Goal: Feedback & Contribution: Submit feedback/report problem

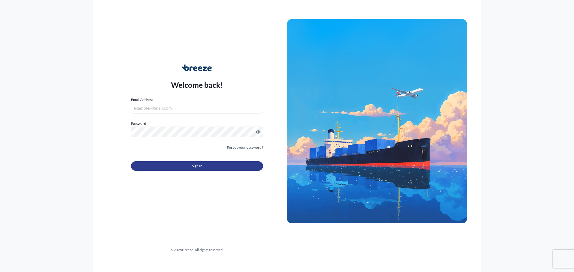
type input "[EMAIL_ADDRESS][DOMAIN_NAME]"
click at [203, 169] on button "Sign In" at bounding box center [197, 166] width 132 height 10
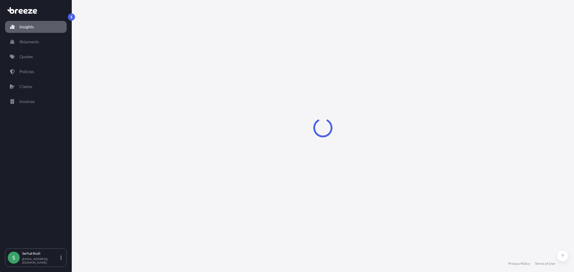
select select "2025"
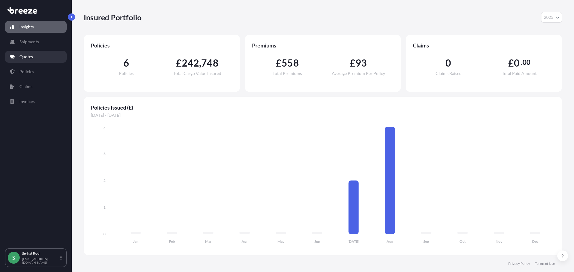
click at [26, 54] on p "Quotes" at bounding box center [25, 57] width 13 height 6
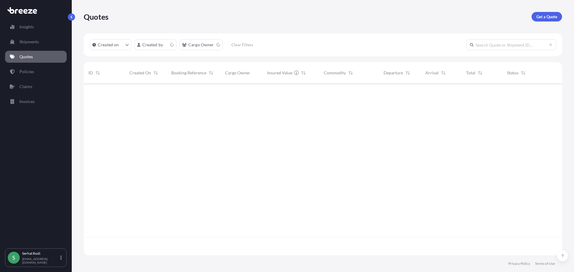
scroll to position [171, 474]
click at [542, 17] on p "Get a Quote" at bounding box center [546, 17] width 21 height 6
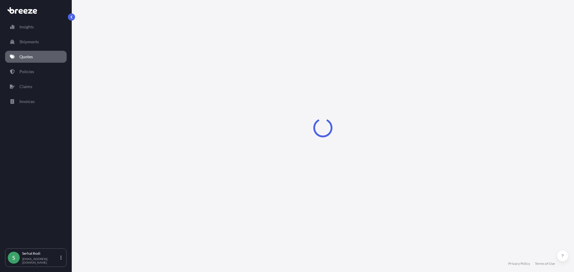
select select "Sea"
select select "1"
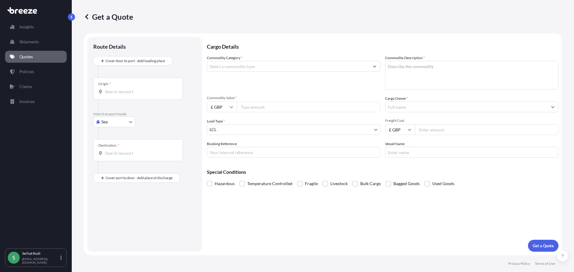
click at [109, 129] on div at bounding box center [147, 133] width 98 height 12
click at [111, 123] on body "Insights Shipments Quotes Policies Claims Invoices S [PERSON_NAME] [EMAIL_ADDRE…" at bounding box center [287, 136] width 574 height 272
click at [109, 161] on span "Road" at bounding box center [110, 159] width 10 height 6
select select "Road"
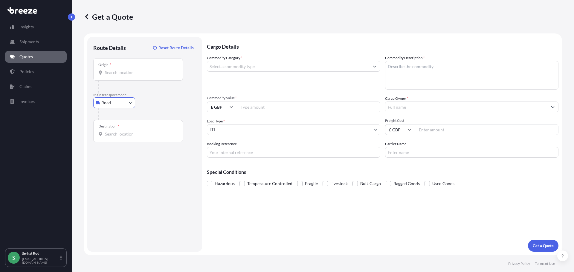
click at [119, 76] on div "Origin *" at bounding box center [138, 70] width 90 height 22
click at [119, 76] on input "Origin *" at bounding box center [140, 73] width 71 height 6
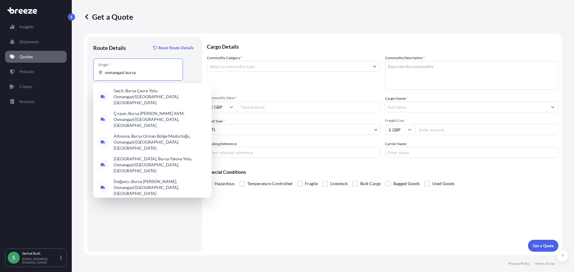
click at [105, 73] on input "osmangazi bursa" at bounding box center [140, 73] width 71 height 6
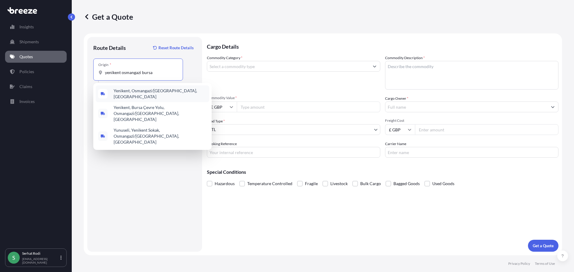
click at [136, 93] on span "Yenikent, Osmangazi/[GEOGRAPHIC_DATA], [GEOGRAPHIC_DATA]" at bounding box center [160, 94] width 93 height 12
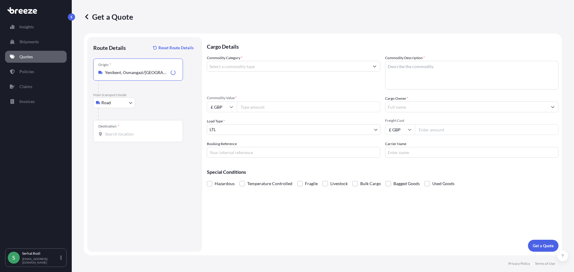
type input "Yenikent, Osmangazi/[GEOGRAPHIC_DATA], [GEOGRAPHIC_DATA]"
click at [131, 137] on input "Destination *" at bounding box center [140, 134] width 71 height 6
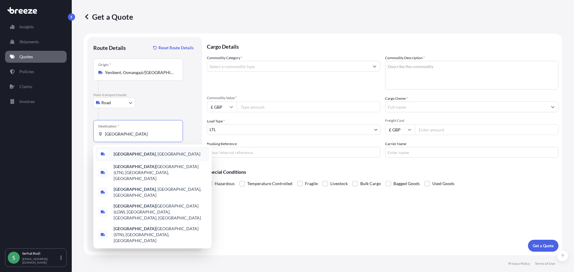
click at [128, 153] on span "[GEOGRAPHIC_DATA] , [GEOGRAPHIC_DATA]" at bounding box center [157, 154] width 87 height 6
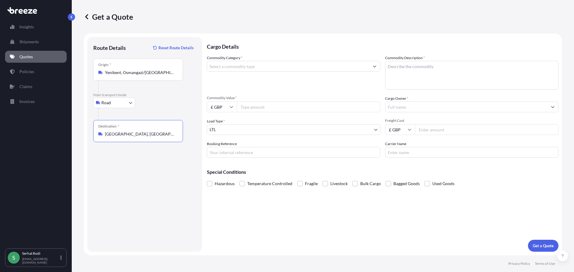
type input "[GEOGRAPHIC_DATA], [GEOGRAPHIC_DATA]"
click at [433, 77] on textarea "Commodity Description *" at bounding box center [471, 75] width 173 height 29
paste textarea "􀀮􀀫􀀪􀀳􀀩􀀮􀀪􀀪􀀪􀀪􀀪􀀪"
drag, startPoint x: 445, startPoint y: 67, endPoint x: 306, endPoint y: 57, distance: 140.0
click at [306, 57] on div "Commodity Category * Commodity Description * 􀀮􀀫􀀪􀀳􀀩􀀮􀀪􀀪􀀪􀀪􀀪􀀪 Commodity Value * £ G…" at bounding box center [383, 106] width 352 height 103
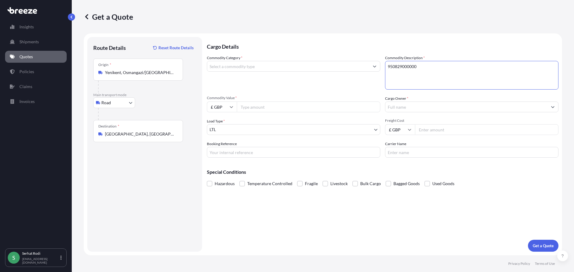
type textarea "950829000000"
click at [276, 65] on input "Commodity Category *" at bounding box center [288, 66] width 162 height 11
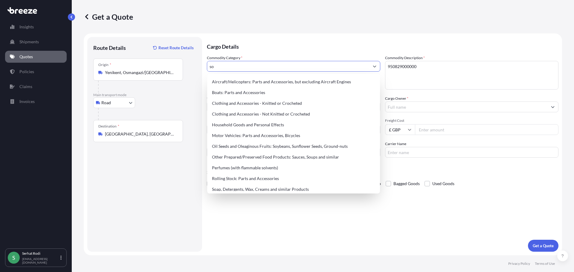
type input "s"
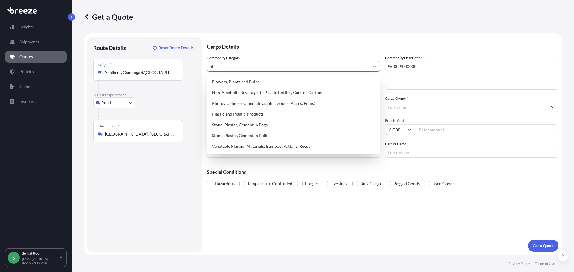
type input "p"
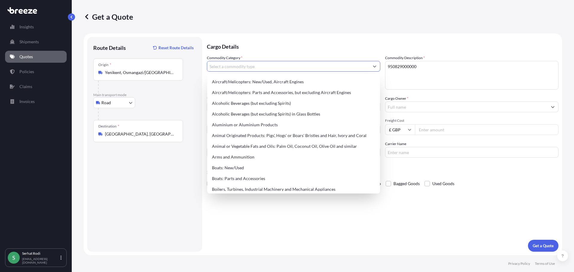
click at [430, 67] on textarea "950829000000" at bounding box center [471, 75] width 173 height 29
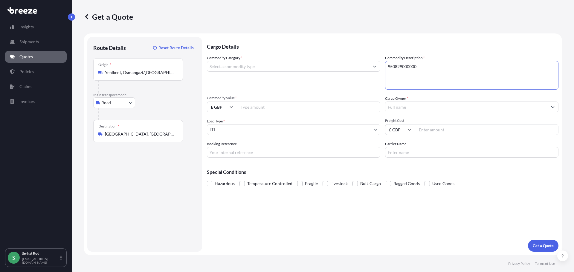
drag, startPoint x: 382, startPoint y: 68, endPoint x: 358, endPoint y: 67, distance: 24.0
click at [358, 67] on div "Commodity Category * Commodity Description * 950829000000 Commodity Value * £ G…" at bounding box center [383, 106] width 352 height 103
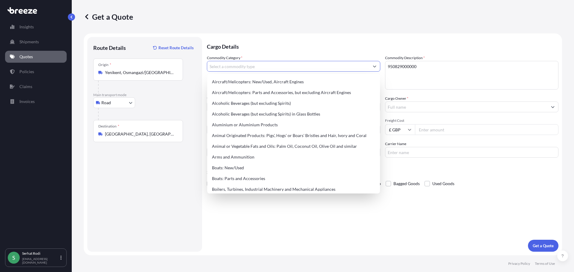
click at [249, 67] on input "Commodity Category *" at bounding box center [288, 66] width 162 height 11
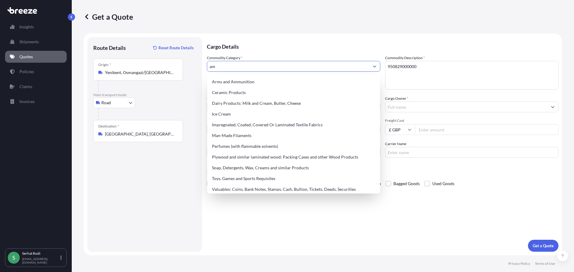
type input "a"
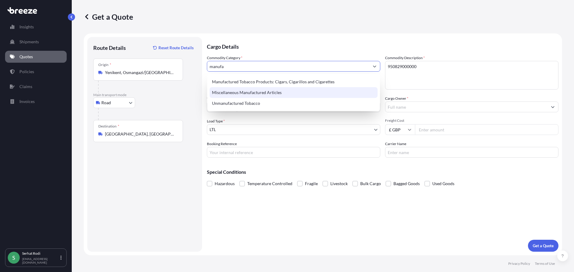
click at [259, 93] on div "Miscellaneous Manufactured Articles" at bounding box center [294, 92] width 168 height 11
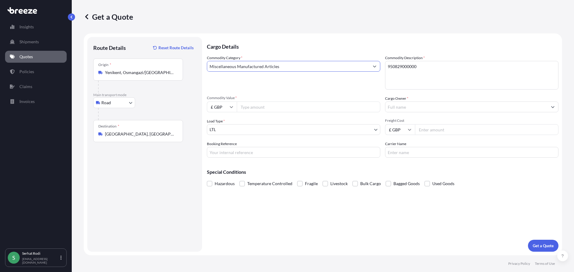
type input "Miscellaneous Manufactured Articles"
click at [446, 69] on textarea "950829000000" at bounding box center [471, 75] width 173 height 29
type textarea "950829000000 - soft play"
click at [453, 67] on textarea "950829000000 - soft play" at bounding box center [471, 75] width 173 height 29
click at [257, 111] on input "Commodity Value *" at bounding box center [309, 107] width 144 height 11
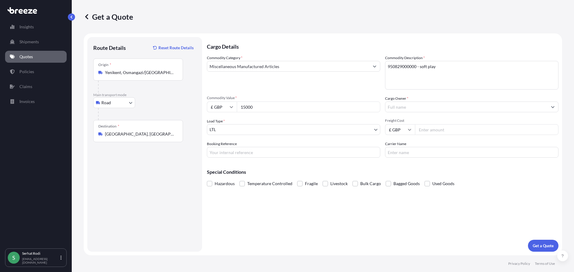
type input "15000"
click at [216, 106] on input "£ GBP" at bounding box center [222, 107] width 30 height 11
click at [224, 124] on div "€ EUR" at bounding box center [221, 123] width 25 height 11
type input "€ EUR"
click at [425, 106] on input "Cargo Owner *" at bounding box center [466, 107] width 162 height 11
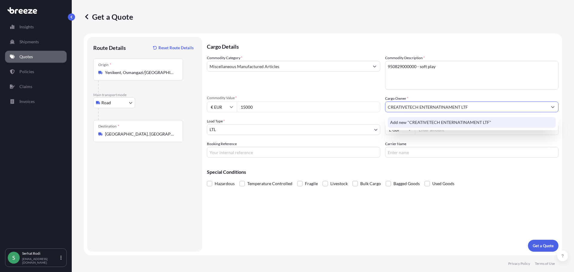
click at [441, 109] on input "CREATIVETECH ENTERNATINAMENT LTF" at bounding box center [466, 107] width 162 height 11
click at [478, 110] on input "CREATIVETECH ENTERTAINAMENT LTF" at bounding box center [466, 107] width 162 height 11
type input "CREATIVETECH ENTERTAINAMENT LTD"
click at [448, 98] on div "Cargo Owner * CREATIVETECH ENTERTAINAMENT LTD" at bounding box center [471, 104] width 173 height 17
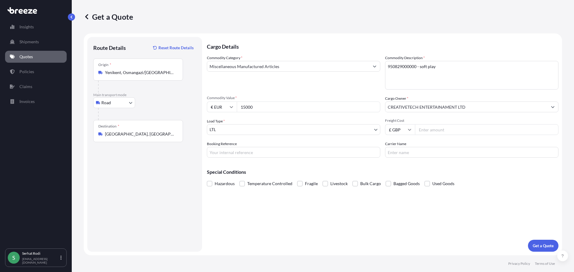
click at [430, 129] on input "Freight Cost" at bounding box center [487, 129] width 144 height 11
click at [421, 128] on input "Freight Cost" at bounding box center [487, 129] width 144 height 11
type input "3900"
click at [404, 148] on input "Carrier Name" at bounding box center [471, 152] width 173 height 11
type input "MAINLAND LOJISTIK"
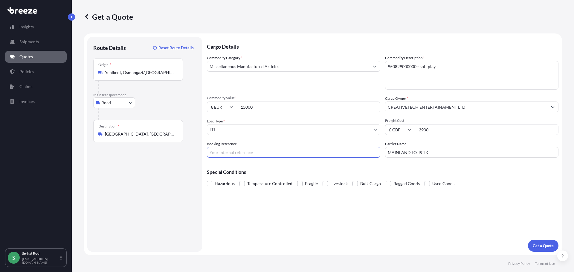
click at [257, 156] on input "Booking Reference" at bounding box center [293, 152] width 173 height 11
paste input "FTL2500565"
type input "FTL2500565"
click at [544, 246] on p "Get a Quote" at bounding box center [543, 246] width 21 height 6
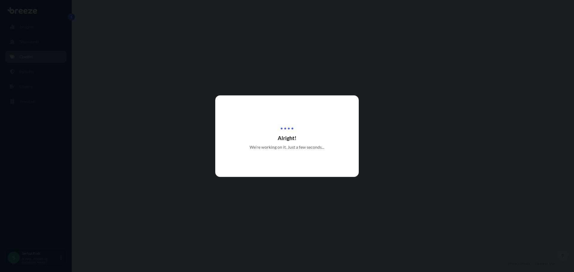
select select "Road"
select select "1"
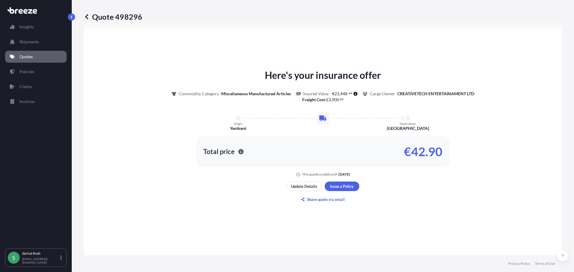
scroll to position [240, 0]
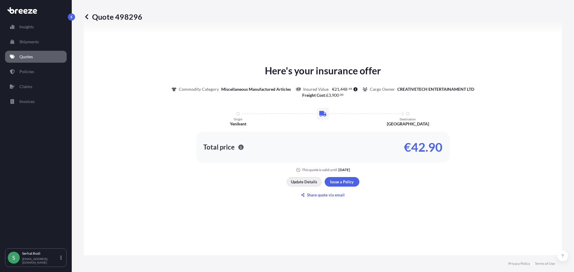
click at [310, 185] on p "Update Details" at bounding box center [304, 182] width 26 height 6
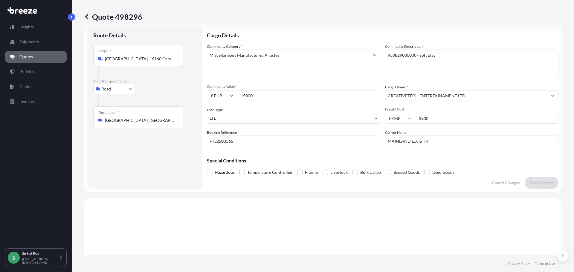
scroll to position [10, 0]
click at [226, 102] on input "€ EUR" at bounding box center [222, 97] width 30 height 11
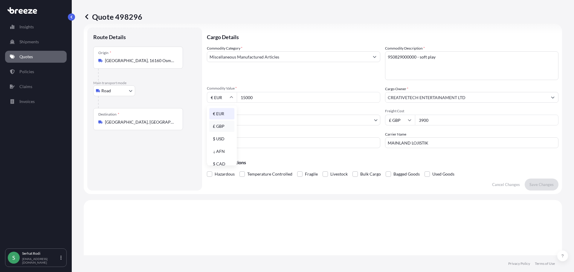
click at [223, 127] on div "£ GBP" at bounding box center [221, 126] width 25 height 11
type input "£ GBP"
drag, startPoint x: 257, startPoint y: 98, endPoint x: 213, endPoint y: 98, distance: 44.0
click at [236, 99] on div "£ GBP 15000" at bounding box center [293, 97] width 173 height 11
type input "15000"
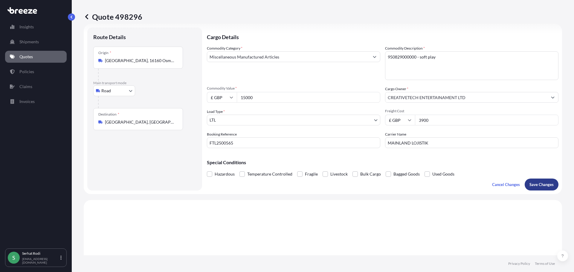
click at [535, 186] on p "Save Changes" at bounding box center [541, 185] width 24 height 6
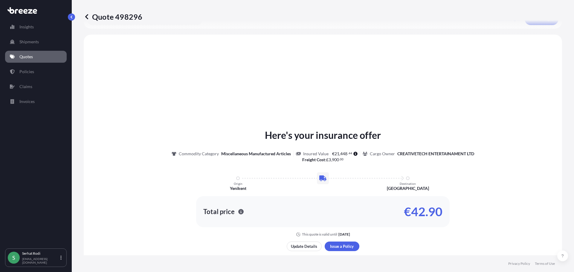
scroll to position [180, 0]
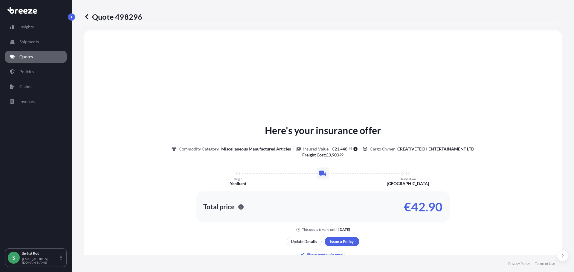
select select "Road"
select select "1"
click at [312, 244] on p "Update Details" at bounding box center [304, 242] width 26 height 6
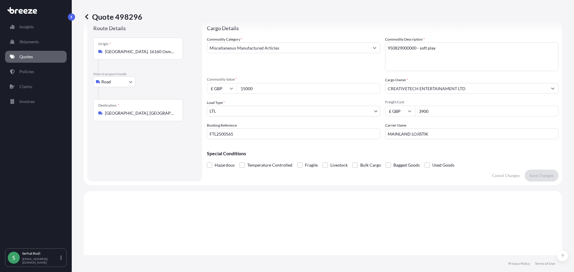
scroll to position [10, 0]
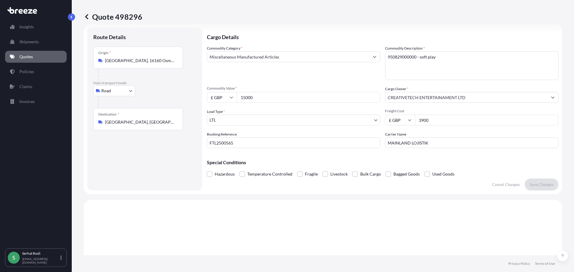
click at [262, 101] on input "15000" at bounding box center [309, 97] width 144 height 11
drag, startPoint x: 230, startPoint y: 98, endPoint x: 225, endPoint y: 98, distance: 4.8
click at [225, 98] on div "£ GBP 15000" at bounding box center [293, 97] width 173 height 11
type input "13050"
click at [532, 184] on p "Save Changes" at bounding box center [541, 185] width 24 height 6
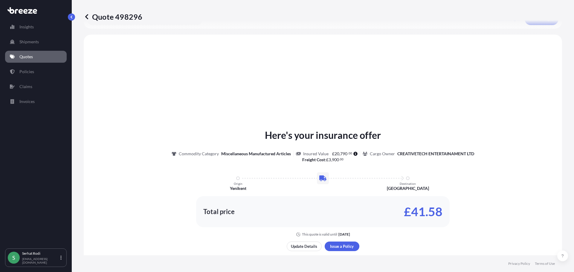
scroll to position [180, 0]
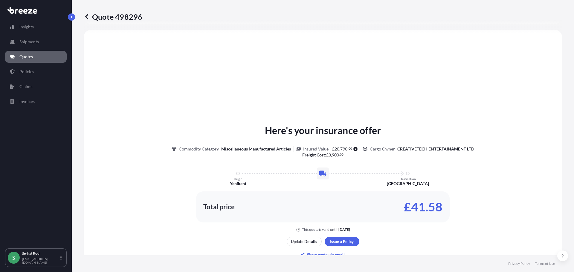
select select "Road"
select select "1"
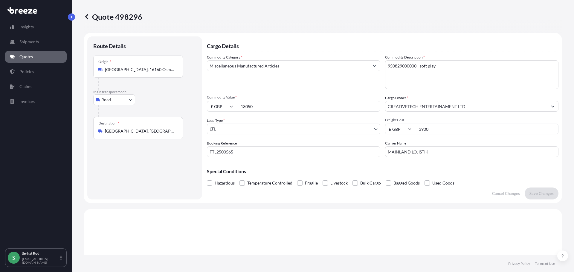
scroll to position [0, 0]
click at [33, 53] on link "Quotes" at bounding box center [36, 57] width 62 height 12
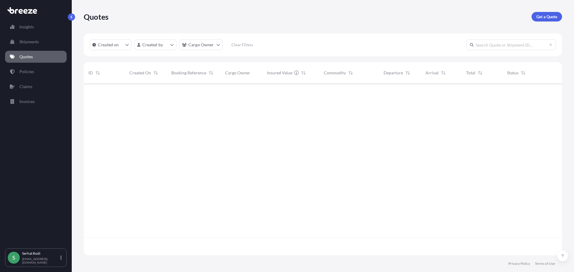
scroll to position [171, 474]
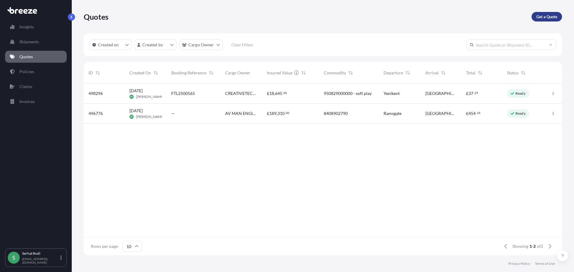
click at [544, 18] on p "Get a Quote" at bounding box center [546, 17] width 21 height 6
select select "Sea"
select select "1"
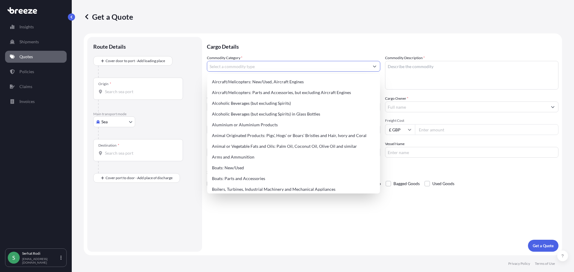
click at [234, 65] on input "Commodity Category *" at bounding box center [288, 66] width 162 height 11
click at [109, 123] on body "140 options available. Insights Shipments Quotes Policies Claims Invoices S [PE…" at bounding box center [287, 136] width 574 height 272
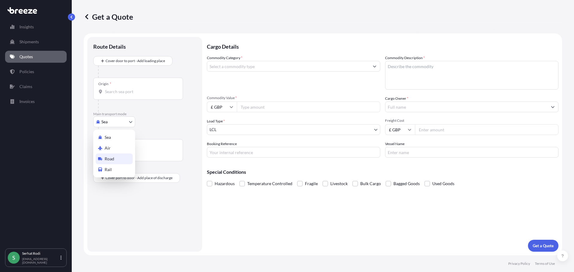
click at [112, 161] on span "Road" at bounding box center [110, 159] width 10 height 6
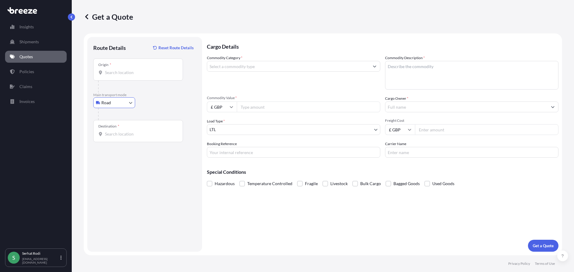
click at [116, 73] on input "Origin *" at bounding box center [140, 73] width 71 height 6
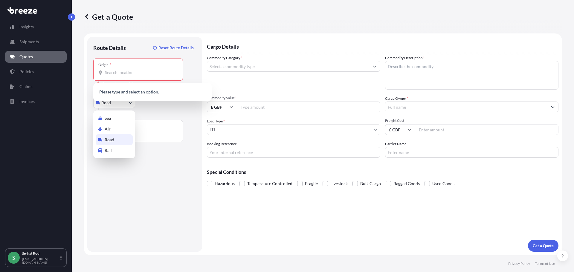
click at [117, 107] on body "140 options available. 0 options available. Insights Shipments Quotes Policies …" at bounding box center [287, 136] width 574 height 272
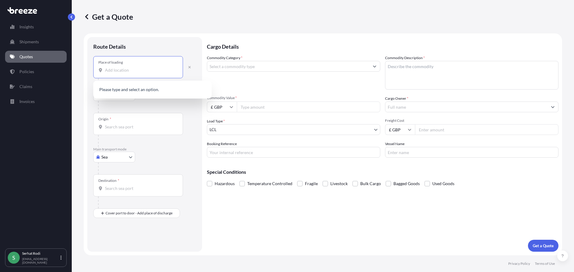
click at [135, 69] on input "Place of loading" at bounding box center [140, 70] width 71 height 6
click at [132, 70] on input "Place of loading" at bounding box center [140, 70] width 71 height 6
click at [137, 126] on input "Origin *" at bounding box center [140, 127] width 71 height 6
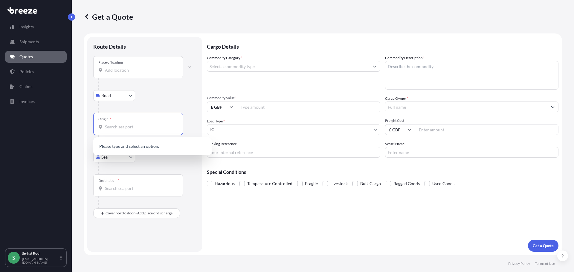
click at [155, 100] on div "Road Road Rail" at bounding box center [144, 95] width 103 height 11
click at [125, 128] on input "Origin * Please select an origin" at bounding box center [140, 127] width 71 height 6
click at [160, 104] on div at bounding box center [147, 107] width 98 height 12
click at [128, 156] on body "0 options available. 0 options available. Insights Shipments Quotes Policies Cl…" at bounding box center [287, 136] width 574 height 272
click at [128, 155] on body "Insights Shipments Quotes Policies Claims Invoices S [PERSON_NAME] [EMAIL_ADDRE…" at bounding box center [287, 136] width 574 height 272
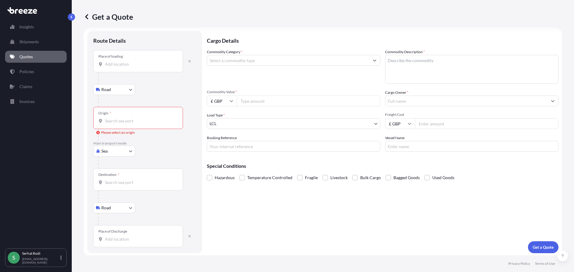
scroll to position [7, 0]
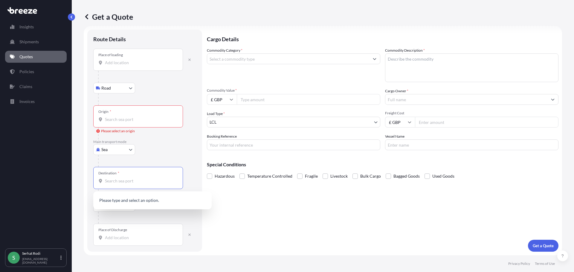
click at [132, 183] on input "Destination *" at bounding box center [140, 181] width 71 height 6
click at [129, 116] on div "Origin *" at bounding box center [138, 117] width 90 height 22
click at [129, 117] on input "Origin * Please select an origin" at bounding box center [140, 120] width 71 height 6
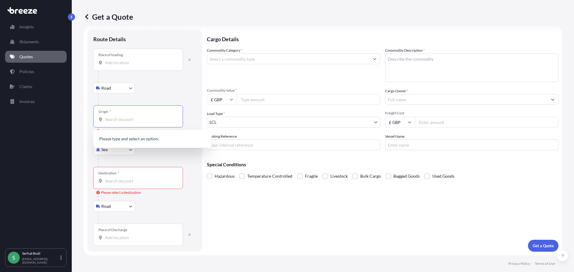
click at [157, 85] on div "Road Road Rail" at bounding box center [144, 88] width 103 height 11
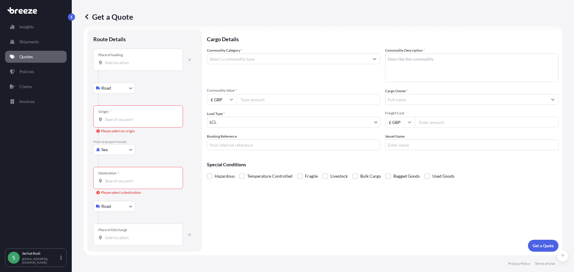
click at [121, 147] on body "0 options available. Insights Shipments Quotes Policies Claims Invoices S [PERS…" at bounding box center [287, 136] width 574 height 272
click at [117, 187] on div "Road" at bounding box center [114, 186] width 37 height 11
select select "Road"
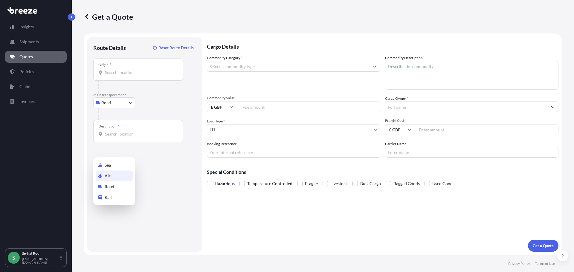
scroll to position [0, 0]
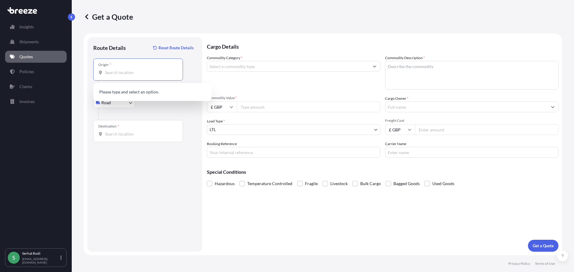
click at [129, 74] on input "Origin *" at bounding box center [140, 73] width 71 height 6
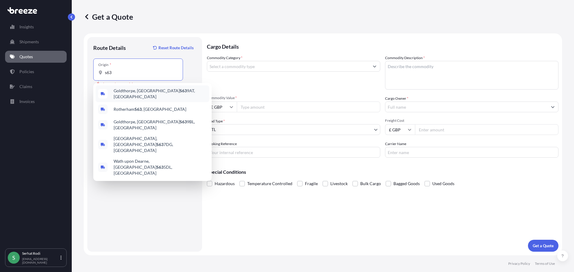
drag, startPoint x: 120, startPoint y: 77, endPoint x: 73, endPoint y: 69, distance: 47.1
click at [73, 69] on div "Get a Quote Route Details Reset Route Details Place of loading Road Road Rail O…" at bounding box center [323, 128] width 502 height 256
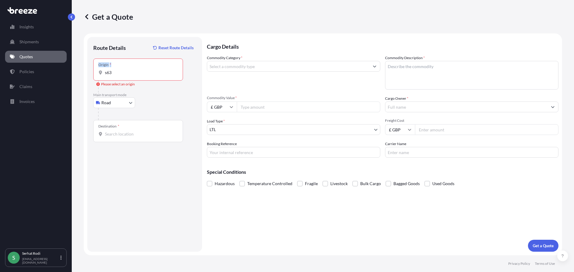
click at [121, 72] on input "s63" at bounding box center [140, 73] width 71 height 6
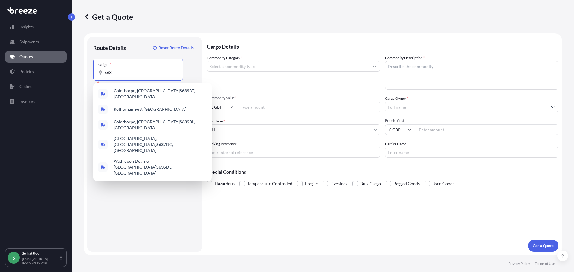
drag, startPoint x: 115, startPoint y: 73, endPoint x: 81, endPoint y: 71, distance: 34.1
click at [81, 71] on div "Get a Quote Route Details Reset Route Details Place of loading Road Road Rail O…" at bounding box center [323, 128] width 502 height 256
paste input "ELG Utica Alloys Ltd. [STREET_ADDRESS]"
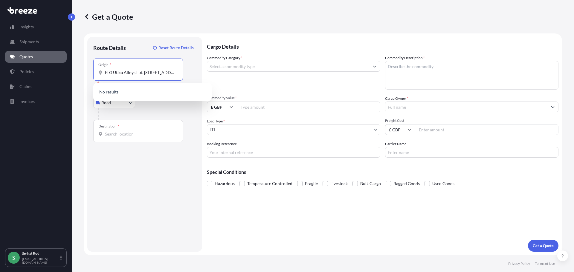
drag, startPoint x: 117, startPoint y: 71, endPoint x: 89, endPoint y: 72, distance: 27.8
click at [89, 72] on div "Route Details Reset Route Details Place of loading Road Road Rail Origin * ELG …" at bounding box center [144, 144] width 115 height 215
click at [173, 77] on div "Origin * ELG Utica Alloys Ltd. [STREET_ADDRESS]" at bounding box center [138, 70] width 90 height 22
click at [173, 76] on input "ELG Utica Alloys Ltd. [STREET_ADDRESS]" at bounding box center [140, 73] width 71 height 6
click at [151, 74] on input "ELG Utica Alloys Ltd. [STREET_ADDRESS]" at bounding box center [140, 73] width 71 height 6
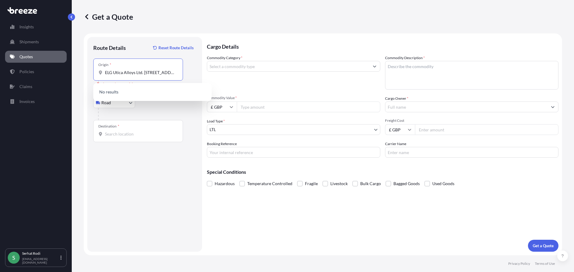
drag, startPoint x: 144, startPoint y: 73, endPoint x: 76, endPoint y: 69, distance: 68.3
click at [76, 69] on div "Get a Quote Route Details Reset Route Details Place of loading Road Road Rail O…" at bounding box center [323, 128] width 502 height 256
click at [141, 94] on span "[STREET_ADDRESS]" at bounding box center [132, 93] width 37 height 6
type input "[STREET_ADDRESS]"
click at [132, 132] on input "Destination *" at bounding box center [140, 134] width 71 height 6
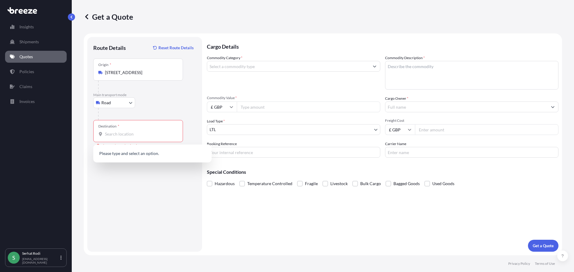
click at [117, 138] on div "Destination *" at bounding box center [138, 131] width 90 height 22
click at [117, 137] on input "Destination * Please select a destination" at bounding box center [140, 134] width 71 height 6
paste input "Zhezkazgan City"
click at [142, 155] on span "Zhezkazgan, [GEOGRAPHIC_DATA]" at bounding box center [147, 154] width 66 height 6
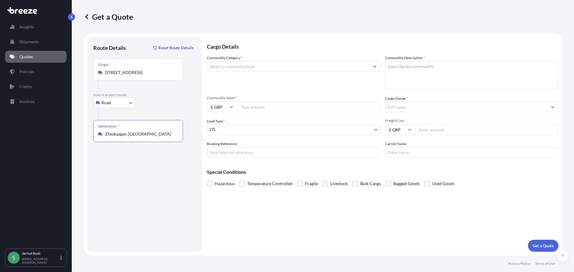
type input "Zhezkazgan, [GEOGRAPHIC_DATA]"
click at [242, 66] on input "Commodity Category *" at bounding box center [288, 66] width 162 height 11
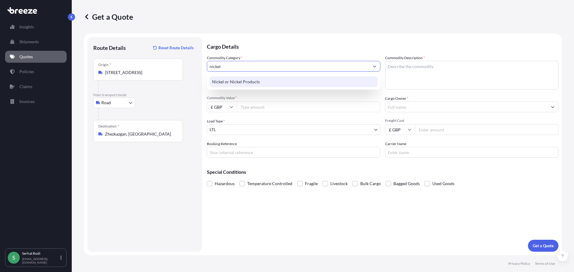
click at [246, 87] on div "Nickel or Nickel Products" at bounding box center [294, 82] width 168 height 11
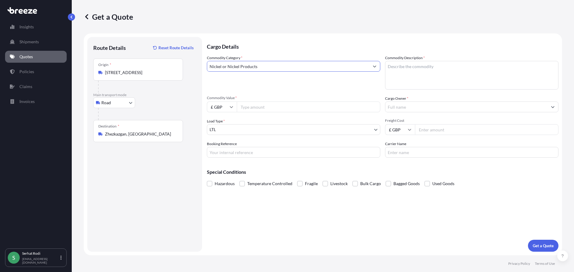
type input "Nickel or Nickel Products"
click at [410, 73] on textarea "Commodity Description *" at bounding box center [471, 75] width 173 height 29
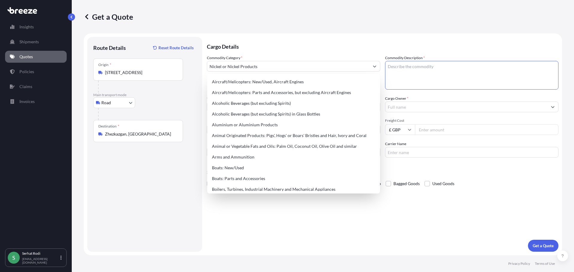
paste textarea "75030090"
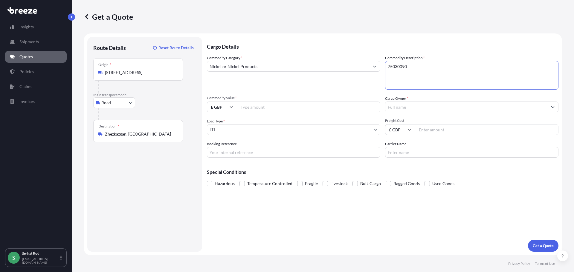
click at [422, 71] on textarea "75030090" at bounding box center [471, 75] width 173 height 29
paste textarea "Heat Resistant [PERSON_NAME] for processing"
type textarea "75030090 - Heat Resistant Nickel Alloy for processing"
click at [221, 105] on input "£ GBP" at bounding box center [222, 107] width 30 height 11
click at [226, 149] on div "$ USD" at bounding box center [221, 148] width 25 height 11
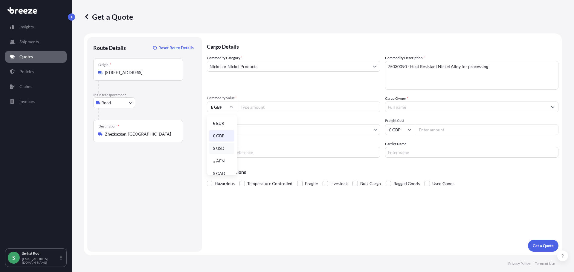
type input "$ USD"
click at [249, 110] on input "Commodity Value *" at bounding box center [309, 107] width 144 height 11
type input "262365.00"
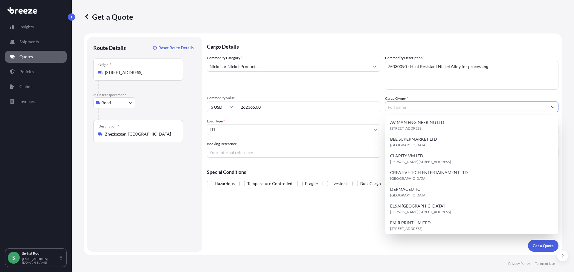
click at [422, 107] on input "Cargo Owner *" at bounding box center [466, 107] width 162 height 11
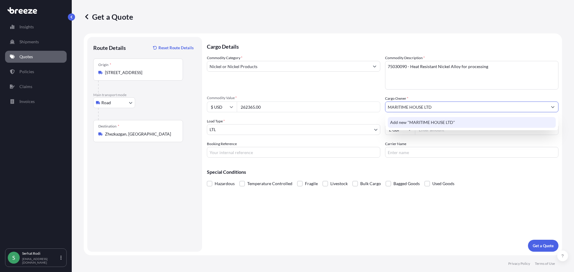
click at [441, 122] on span "Add new "MARITIME HOUSE LTD"" at bounding box center [422, 123] width 65 height 6
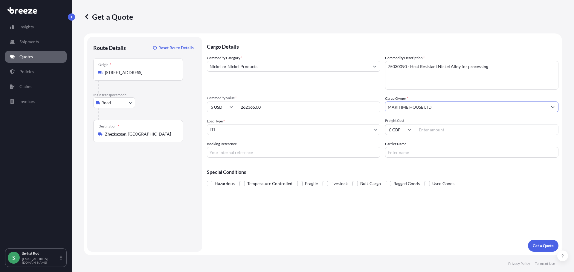
type input "MARITIME HOUSE LTD"
click at [377, 95] on div "Commodity Category * Nickel or Nickel Products Commodity Description * 75030090…" at bounding box center [383, 106] width 352 height 103
click at [256, 128] on body "0 options available. 1 option available. 0 options available. 1 option availabl…" at bounding box center [287, 136] width 574 height 272
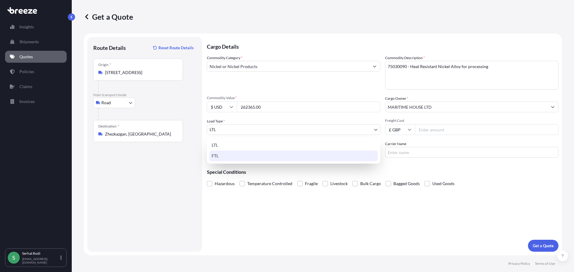
click at [236, 154] on div "FTL" at bounding box center [293, 156] width 169 height 11
select select "2"
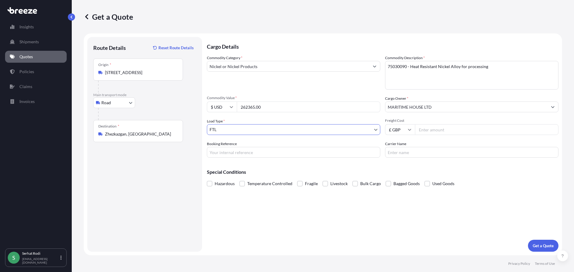
click at [435, 129] on input "Freight Cost" at bounding box center [487, 129] width 144 height 11
click at [410, 129] on icon at bounding box center [410, 130] width 4 height 4
click at [409, 130] on icon at bounding box center [409, 130] width 3 height 2
click at [442, 129] on input "Freight Cost" at bounding box center [487, 129] width 144 height 11
type input "10205"
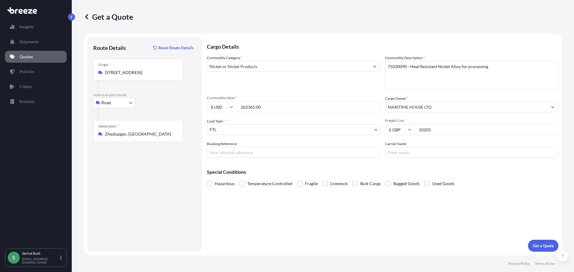
click at [407, 151] on input "Carrier Name" at bounding box center [471, 152] width 173 height 11
type input "TCT LOJISTIK & ERGUL LOJISTIK"
click at [279, 154] on input "Booking Reference" at bounding box center [293, 152] width 173 height 11
paste input "FTL2500678"
type input "FTL2500678"
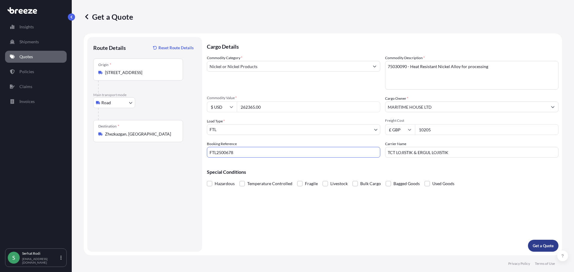
click at [549, 246] on p "Get a Quote" at bounding box center [543, 246] width 21 height 6
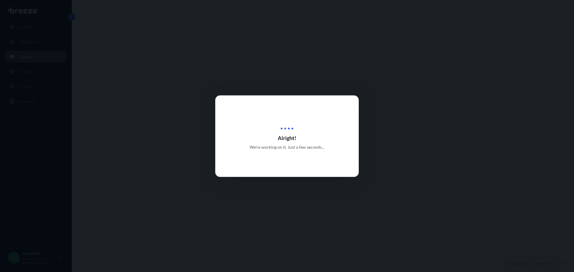
select select "Road"
select select "2"
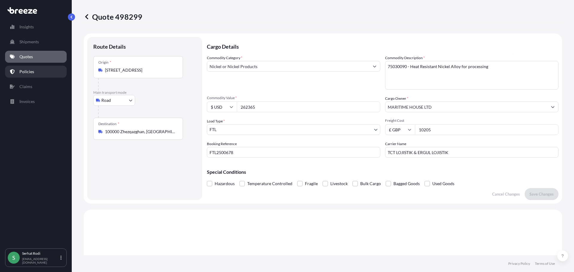
click at [26, 73] on p "Policies" at bounding box center [26, 72] width 15 height 6
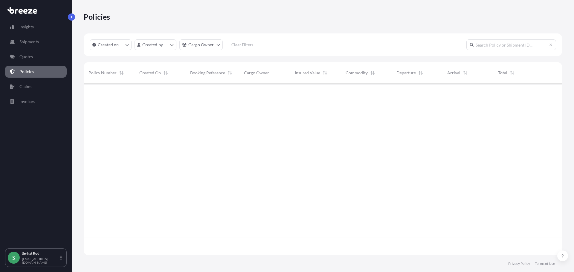
scroll to position [171, 474]
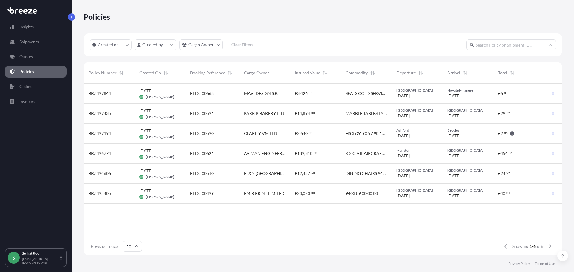
click at [370, 115] on span "MARBLE TABLES TABLE LEGS CHAIRS" at bounding box center [366, 114] width 41 height 6
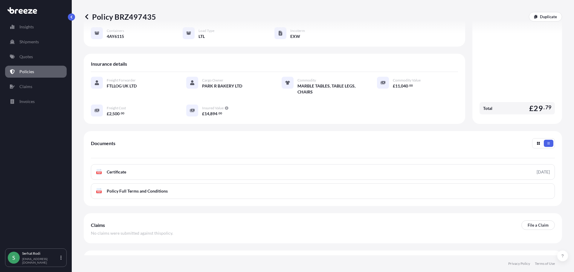
scroll to position [87, 0]
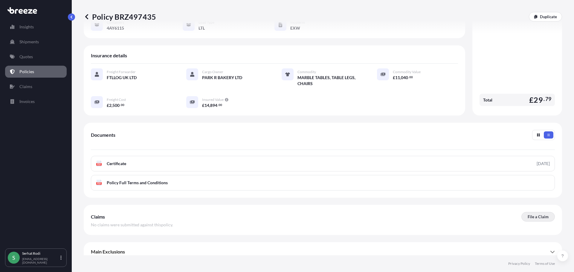
click at [533, 214] on p "File a Claim" at bounding box center [538, 217] width 21 height 6
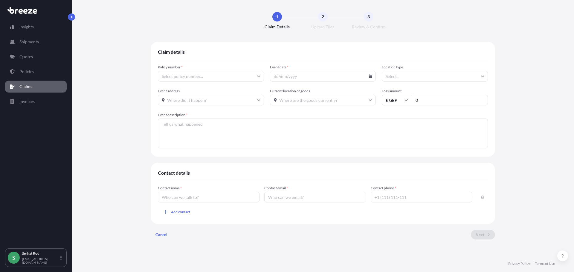
type input "BRZ497435"
click at [24, 31] on link "Insights" at bounding box center [36, 27] width 62 height 12
select select "2025"
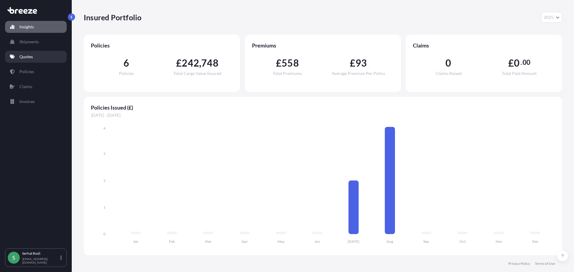
click at [37, 57] on link "Quotes" at bounding box center [36, 57] width 62 height 12
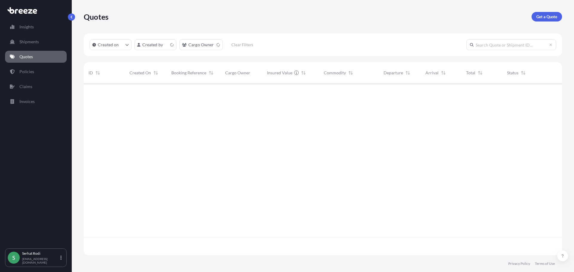
scroll to position [171, 474]
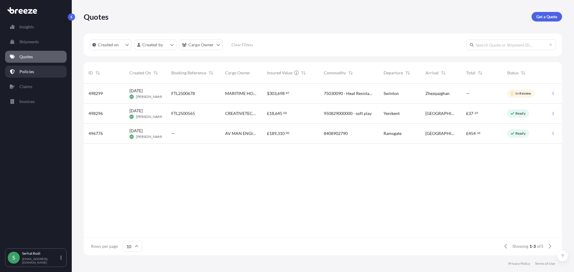
click at [30, 71] on p "Policies" at bounding box center [26, 72] width 15 height 6
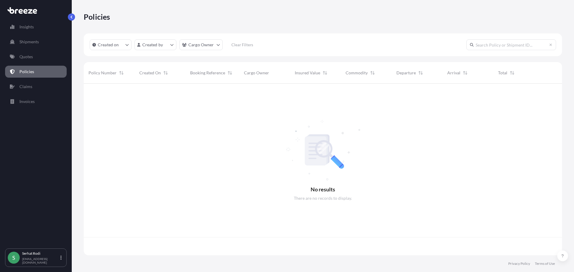
scroll to position [171, 474]
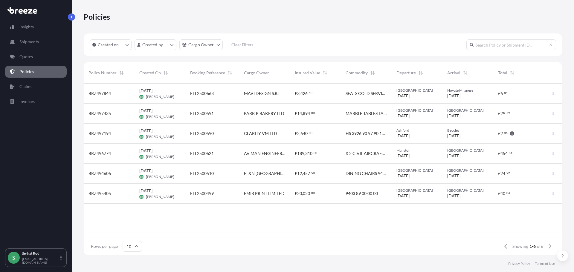
click at [274, 115] on span "PARK R BAKERY LTD" at bounding box center [264, 114] width 40 height 6
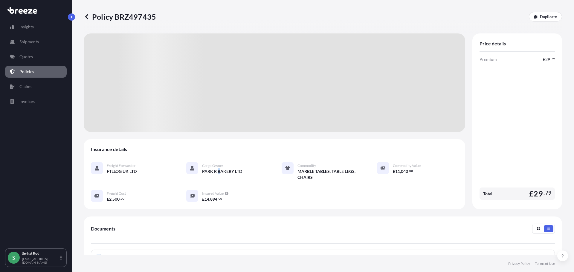
click at [218, 169] on span "PARK R BAKERY LTD" at bounding box center [222, 172] width 40 height 6
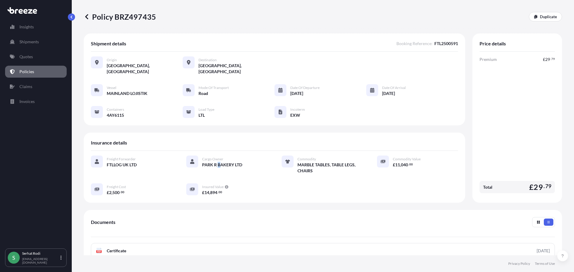
click at [240, 173] on div "Freight Forwarder FTLLOG UK LTD Cargo Owner PARK R BAKERY LTD Commodity MARBLE …" at bounding box center [274, 176] width 367 height 40
click at [222, 162] on span "PARK R BAKERY LTD" at bounding box center [222, 165] width 40 height 6
drag, startPoint x: 244, startPoint y: 158, endPoint x: 196, endPoint y: 157, distance: 47.9
click at [196, 157] on div "Cargo Owner PARK R BAKERY LTD" at bounding box center [226, 165] width 81 height 18
click at [242, 162] on div "PARK R BAKERY LTD" at bounding box center [234, 165] width 65 height 6
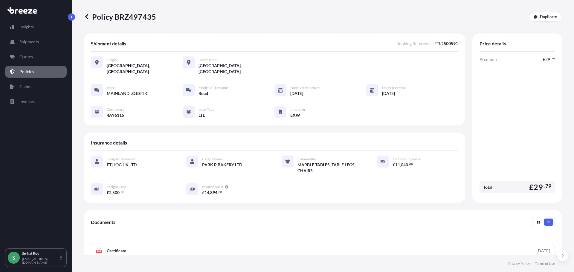
click at [446, 42] on span "FTL2500591" at bounding box center [446, 44] width 24 height 6
copy span "FTL2500591"
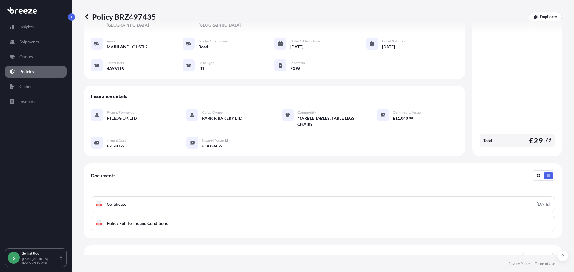
scroll to position [87, 0]
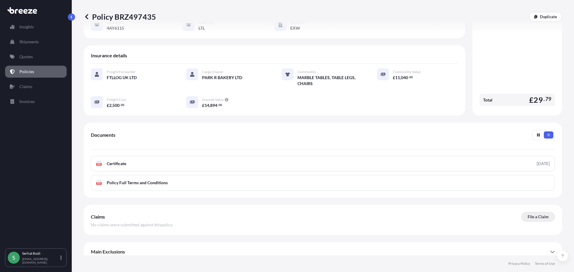
click at [532, 214] on p "File a Claim" at bounding box center [538, 217] width 21 height 6
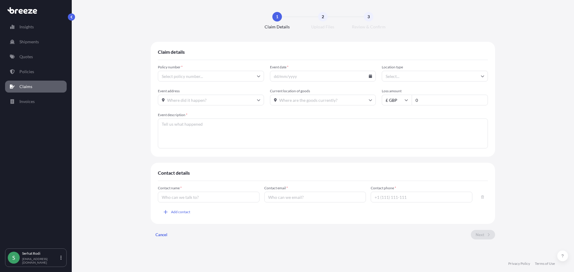
type input "BRZ497435"
click at [299, 79] on input "Event date *" at bounding box center [323, 76] width 106 height 11
click at [370, 76] on icon at bounding box center [371, 76] width 4 height 4
click at [310, 117] on button "3" at bounding box center [315, 112] width 10 height 10
type input "[DATE]"
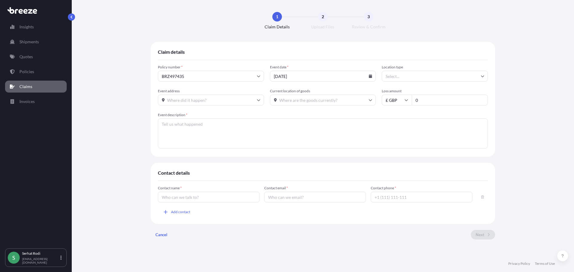
click at [452, 77] on input "Location type" at bounding box center [435, 76] width 106 height 11
click at [399, 138] on div "Other" at bounding box center [434, 136] width 101 height 11
type input "Other"
click at [182, 100] on input "Event address" at bounding box center [211, 100] width 106 height 11
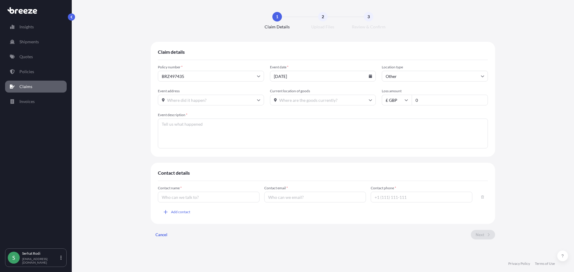
click at [178, 101] on input "Event address" at bounding box center [211, 100] width 106 height 11
click at [215, 114] on li "[STREET_ADDRESS]" at bounding box center [210, 115] width 101 height 11
type input "[STREET_ADDRESS]"
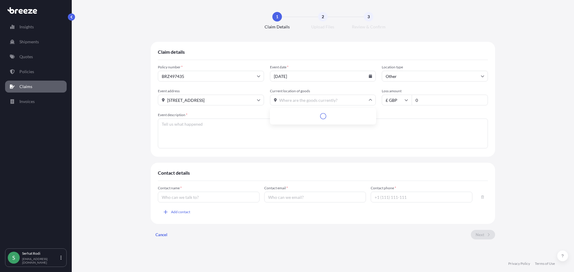
click at [302, 100] on input "Current location of goods" at bounding box center [323, 100] width 106 height 11
click at [228, 99] on input "[STREET_ADDRESS]" at bounding box center [211, 100] width 106 height 11
click at [317, 101] on input "Current location of goods" at bounding box center [323, 100] width 106 height 11
paste input "[STREET_ADDRESS]"
click at [332, 118] on li "[STREET_ADDRESS]" at bounding box center [322, 115] width 101 height 11
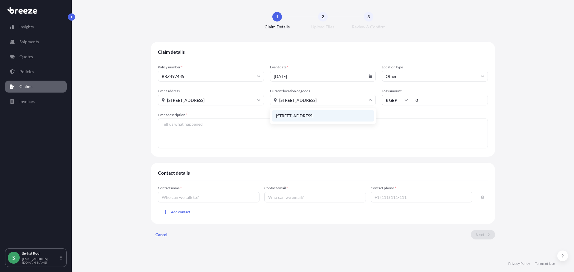
type input "[STREET_ADDRESS]"
click at [450, 102] on input "0" at bounding box center [450, 100] width 76 height 11
click at [425, 102] on input "0" at bounding box center [450, 100] width 76 height 11
type input "5360"
click at [216, 128] on textarea "Event description *" at bounding box center [323, 134] width 330 height 30
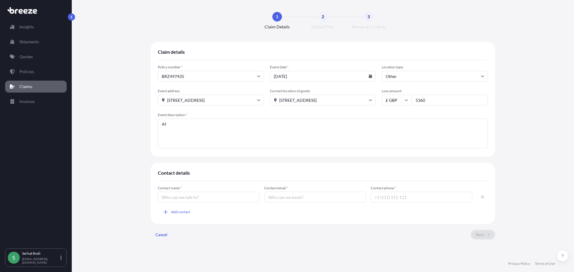
type textarea "A"
type textarea "O"
type textarea "Once delivery made and customer opened the packaging they noticed damages to th…"
click at [349, 127] on textarea "Once delivery made and customer opened the packaging they noticed damages to th…" at bounding box center [323, 134] width 330 height 30
click at [188, 200] on input "Contact name *" at bounding box center [209, 197] width 102 height 11
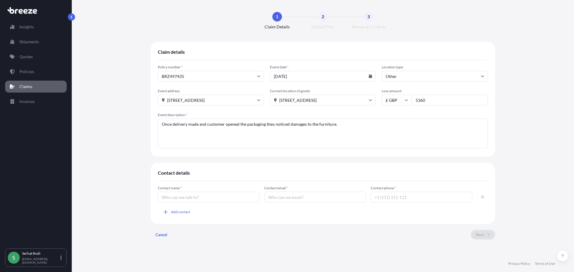
type input "[PERSON_NAME]"
type input "[EMAIL_ADDRESS][DOMAIN_NAME]"
type input "[PHONE_NUMBER]"
drag, startPoint x: 321, startPoint y: 196, endPoint x: 204, endPoint y: 186, distance: 117.3
click at [204, 186] on div "Contact name * [PERSON_NAME] Contact email * [EMAIL_ADDRESS][DOMAIN_NAME] Conta…" at bounding box center [323, 204] width 330 height 47
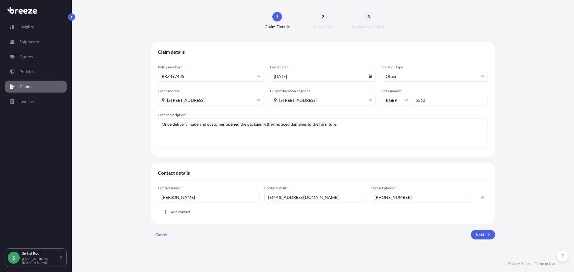
type input "[EMAIL_ADDRESS][DOMAIN_NAME]"
click at [434, 201] on input "[PHONE_NUMBER]" at bounding box center [422, 197] width 102 height 11
click at [378, 216] on div "Contact name * [PERSON_NAME] Contact email * [EMAIL_ADDRESS][DOMAIN_NAME] Conta…" at bounding box center [323, 201] width 330 height 31
click at [361, 124] on textarea "Once delivery made and customer opened the packaging they noticed damages to th…" at bounding box center [323, 134] width 330 height 30
type textarea "Once delivery made and customer opened the packaging they noticed damages to th…"
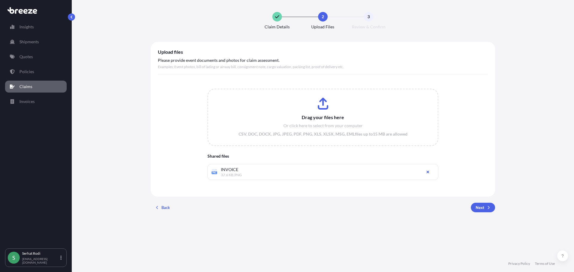
click at [296, 207] on div "Back Next" at bounding box center [323, 208] width 344 height 10
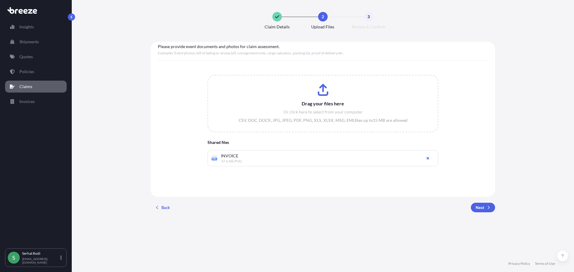
scroll to position [25, 0]
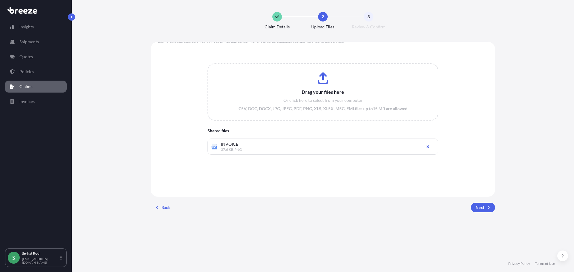
click at [313, 108] on input "Drag your files here Or click here to select from your computer CSV, DOC, DOCX,…" at bounding box center [323, 92] width 230 height 56
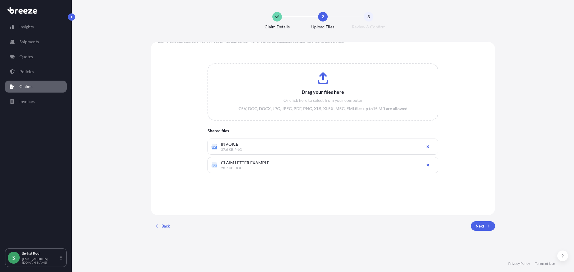
click at [319, 84] on input "Drag your files here Or click here to select from your computer CSV, DOC, DOCX,…" at bounding box center [323, 92] width 230 height 56
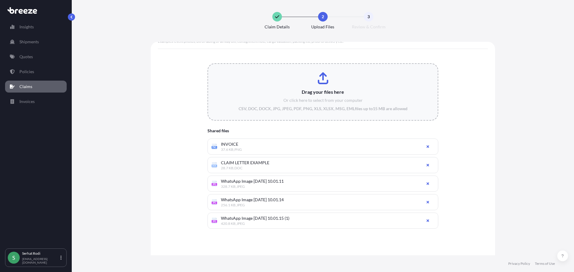
type input "C:\fakepath\WhatsApp Image [DATE] 10.01.16 (2).jpeg"
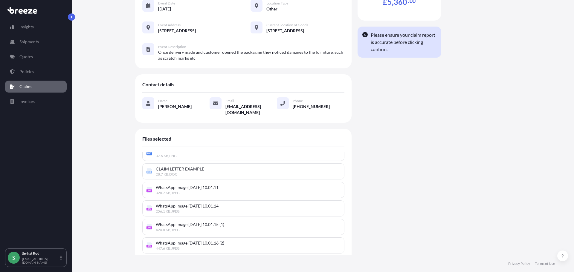
scroll to position [0, 0]
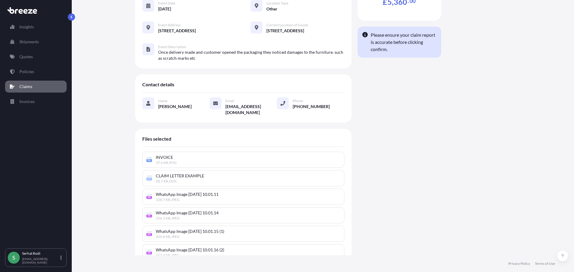
click at [200, 179] on span "28.7 KB , DOC" at bounding box center [248, 181] width 185 height 5
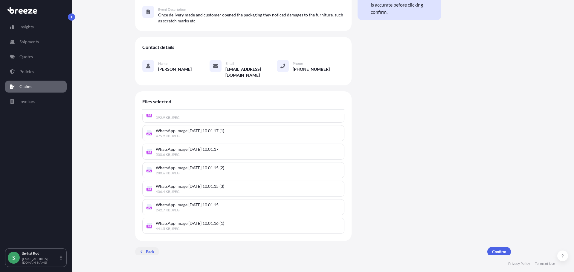
scroll to position [65, 0]
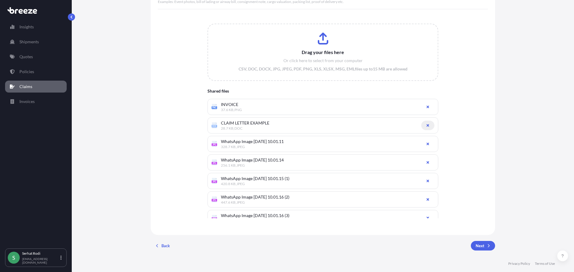
click at [426, 126] on icon "button" at bounding box center [428, 126] width 4 height 4
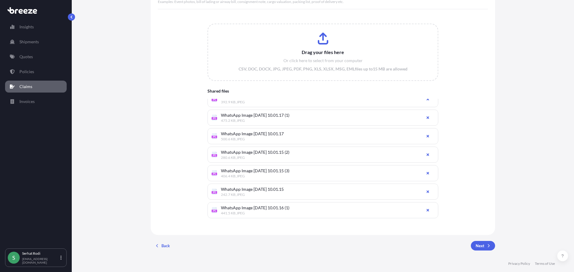
scroll to position [25, 0]
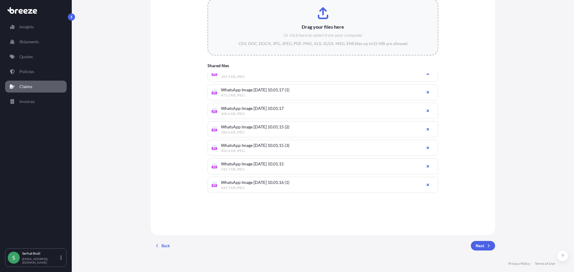
type input "C:\fakepath\CLAIM LETTER.doc"
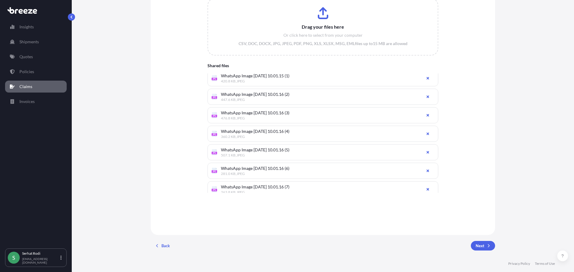
scroll to position [230, 0]
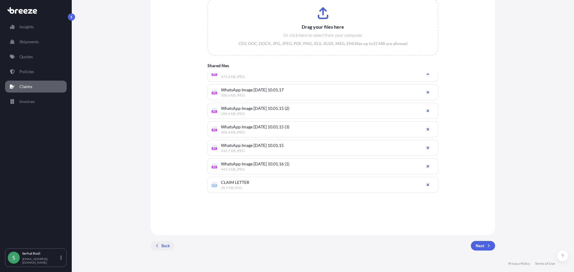
click at [164, 246] on p "Back" at bounding box center [165, 246] width 8 height 6
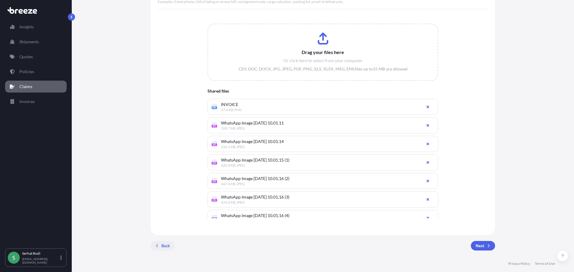
scroll to position [65, 0]
